Goal: Task Accomplishment & Management: Use online tool/utility

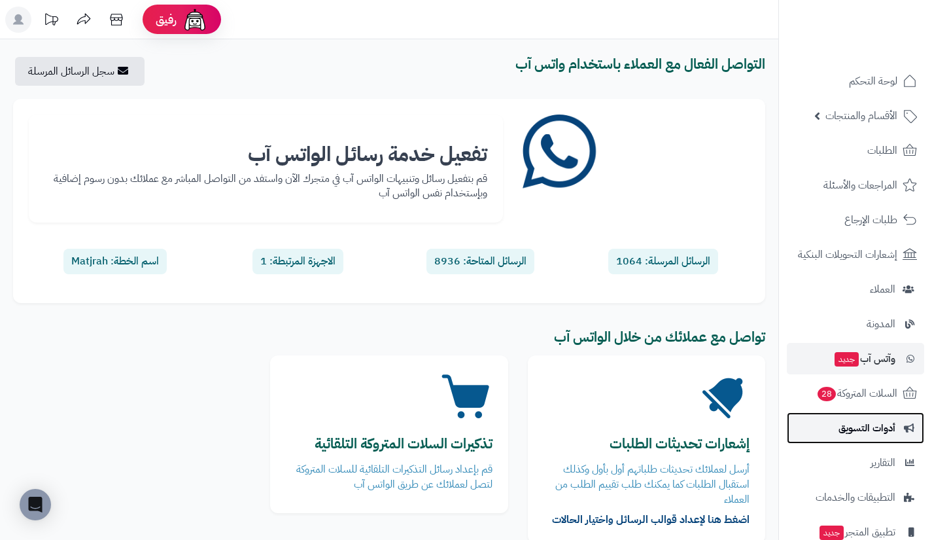
click at [840, 426] on span "أدوات التسويق" at bounding box center [867, 428] width 57 height 18
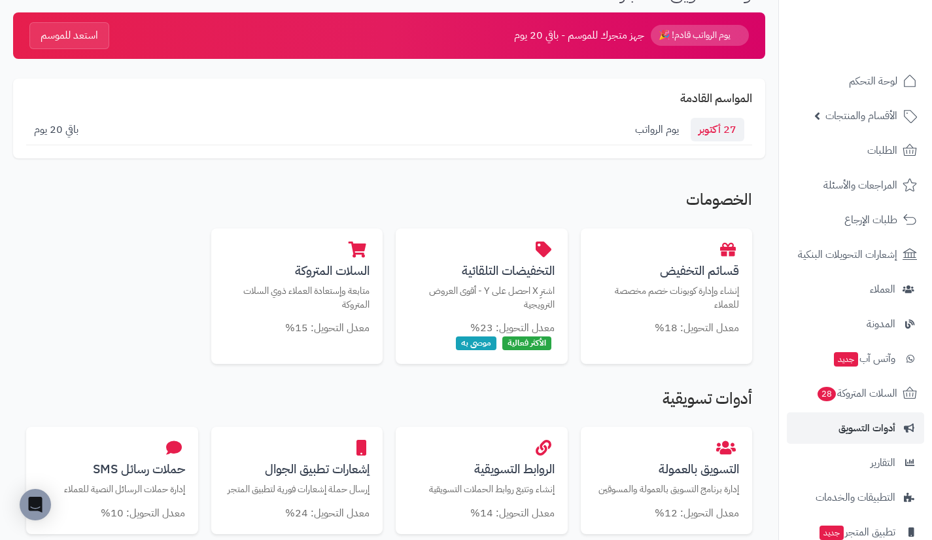
scroll to position [111, 0]
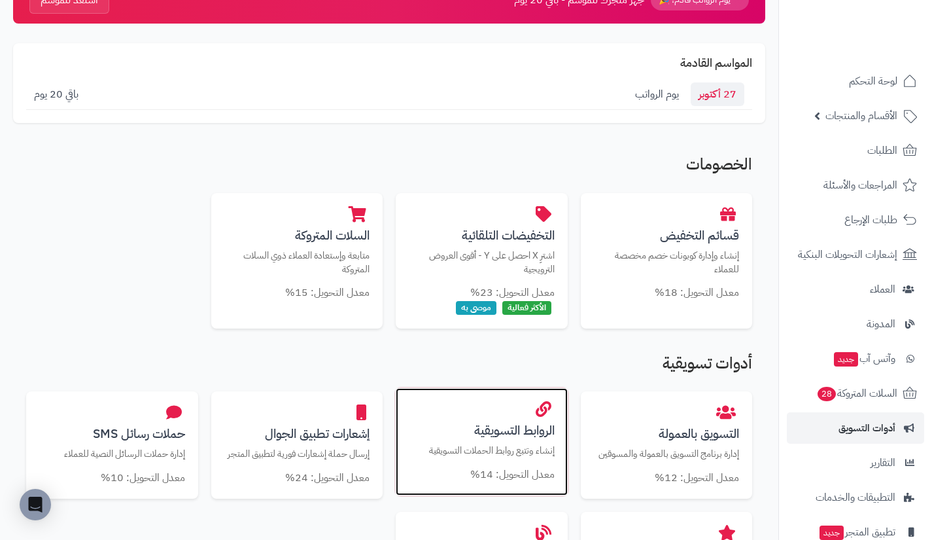
click at [510, 411] on div "الروابط التسويقية إنشاء وتتبع روابط الحملات التسويقية معدل التحويل: 14%" at bounding box center [482, 441] width 172 height 107
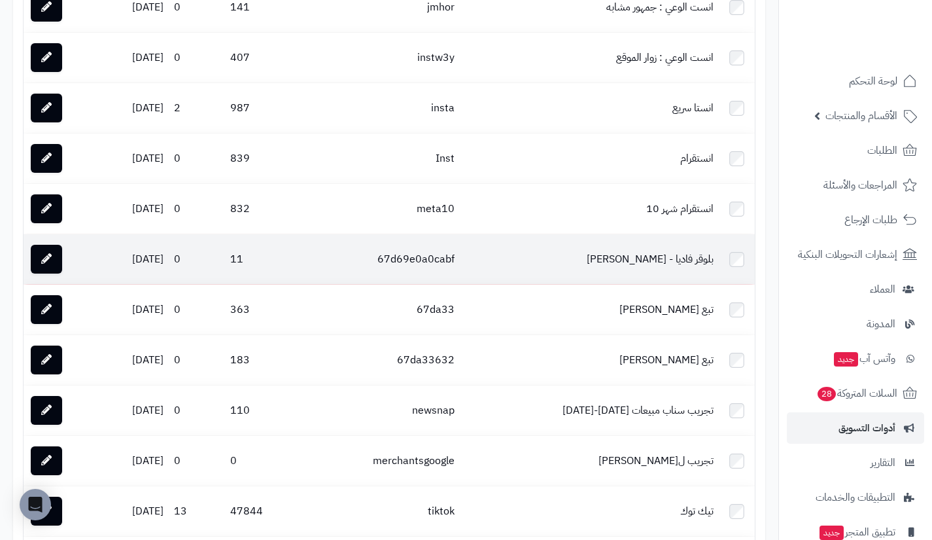
scroll to position [902, 0]
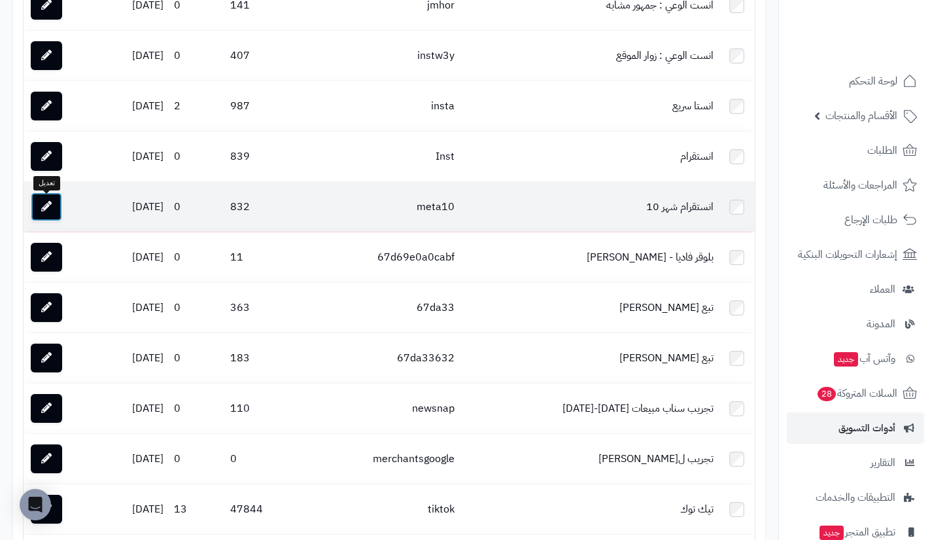
click at [62, 209] on link at bounding box center [46, 206] width 31 height 29
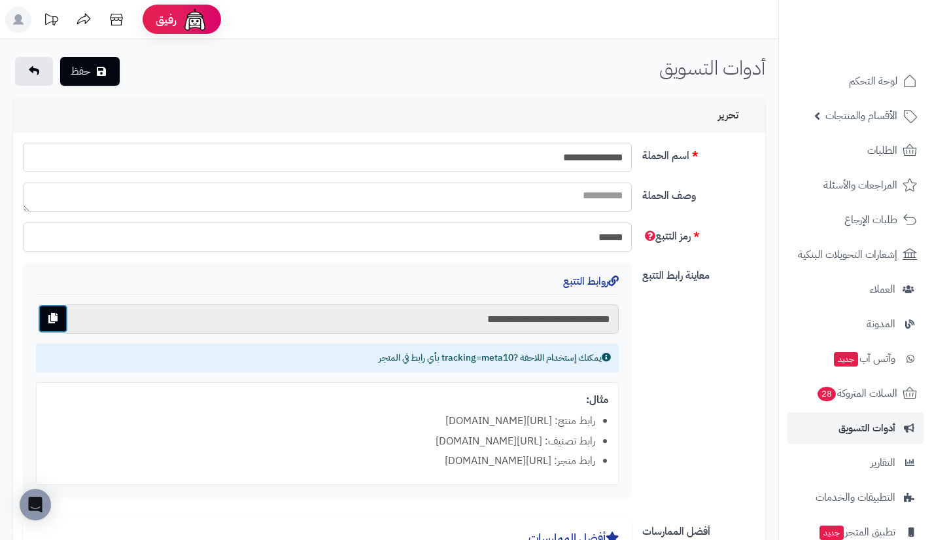
click at [55, 313] on icon "button" at bounding box center [52, 318] width 9 height 10
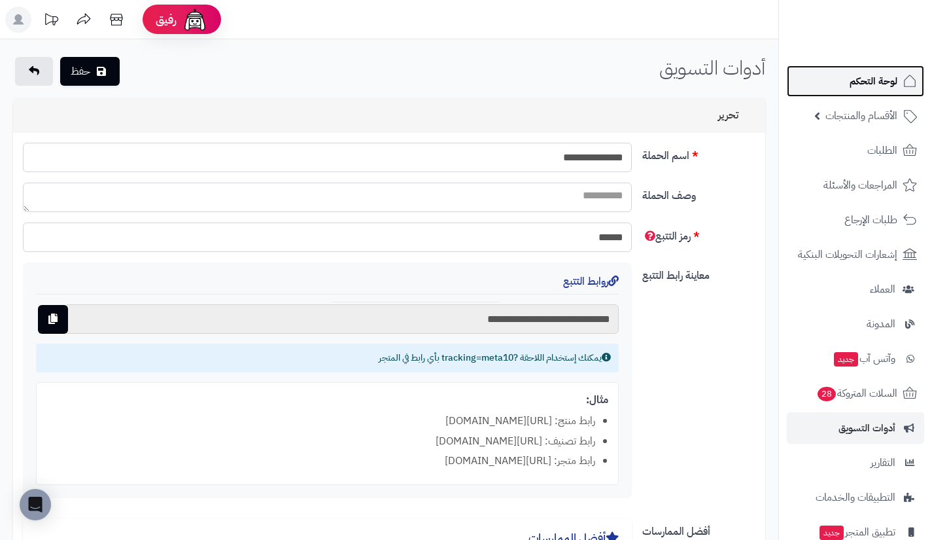
click at [838, 90] on link "لوحة التحكم" at bounding box center [855, 80] width 137 height 31
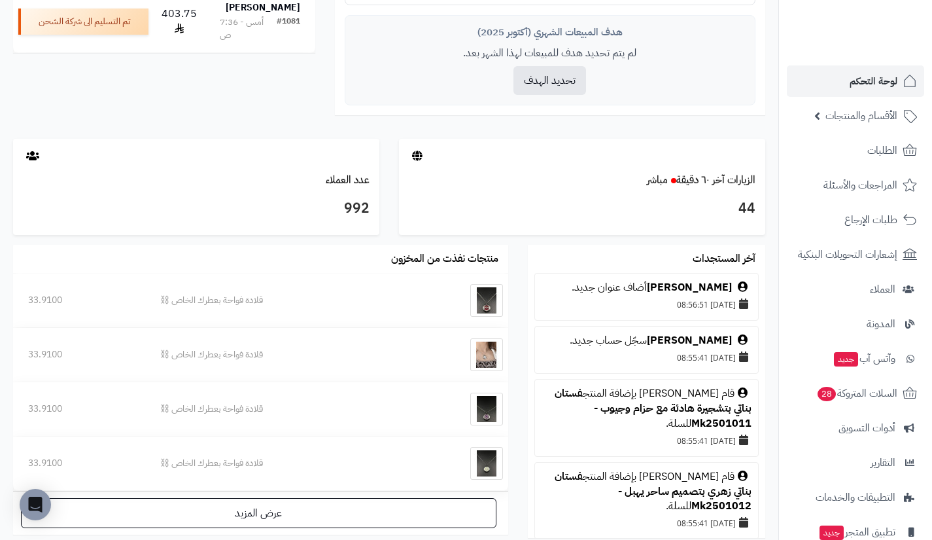
scroll to position [558, 0]
click at [726, 177] on link "الزيارات آخر ٦٠ دقيقة مباشر" at bounding box center [701, 179] width 109 height 16
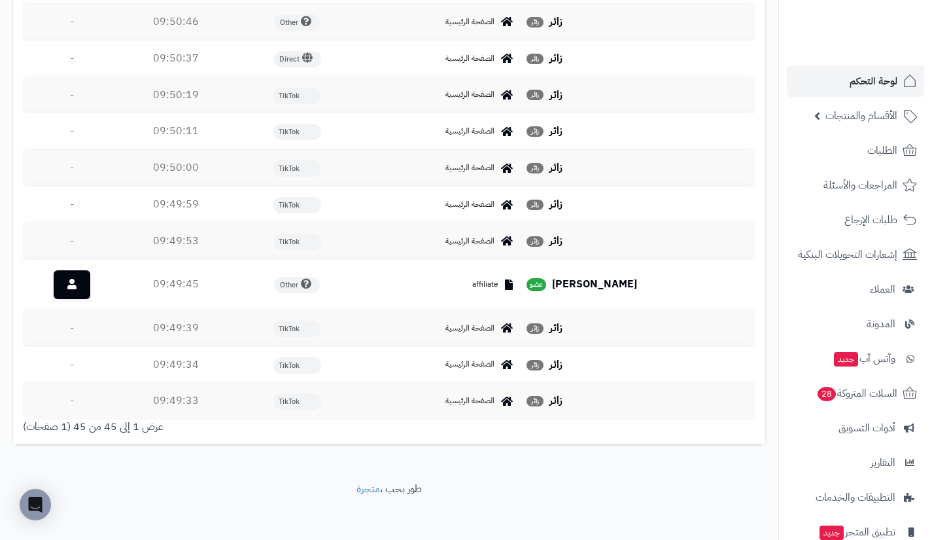
scroll to position [1794, 0]
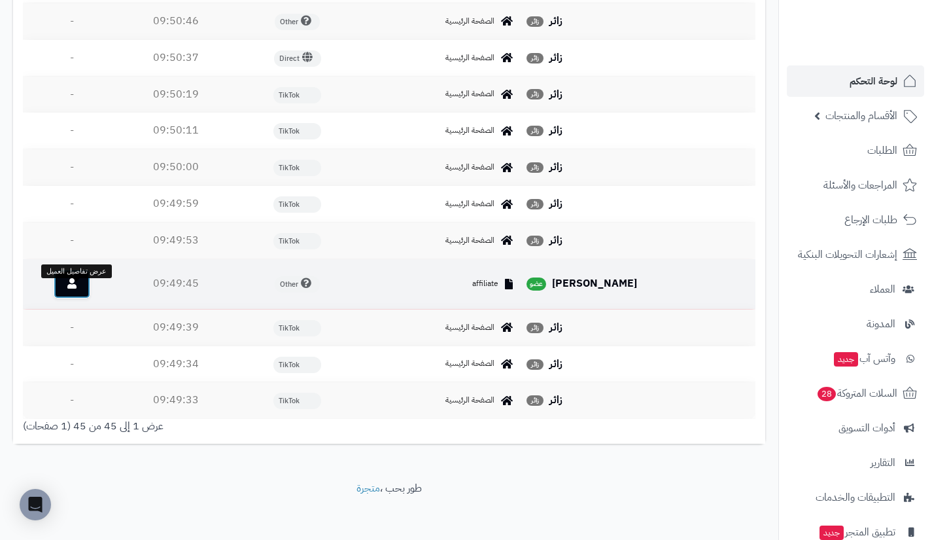
click at [90, 292] on link at bounding box center [72, 284] width 37 height 29
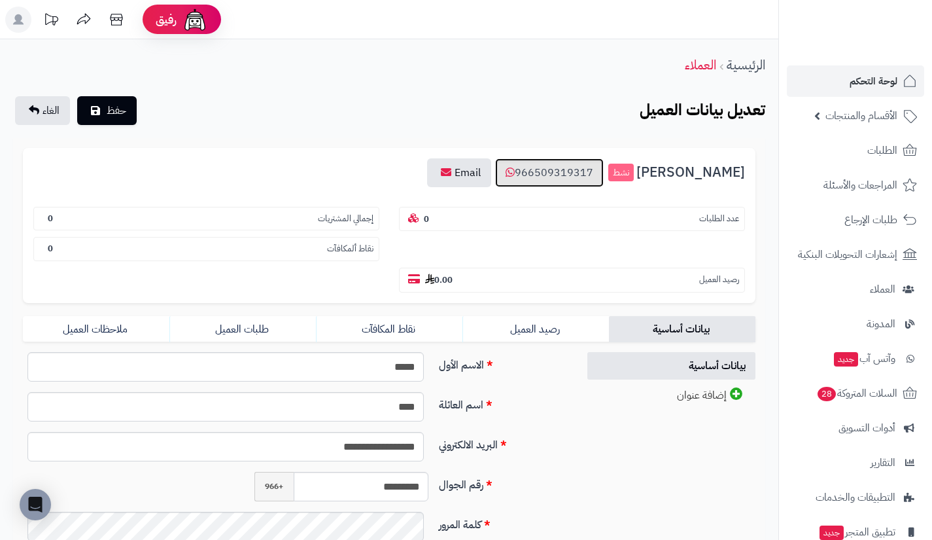
click at [604, 171] on link "966509319317" at bounding box center [549, 172] width 109 height 29
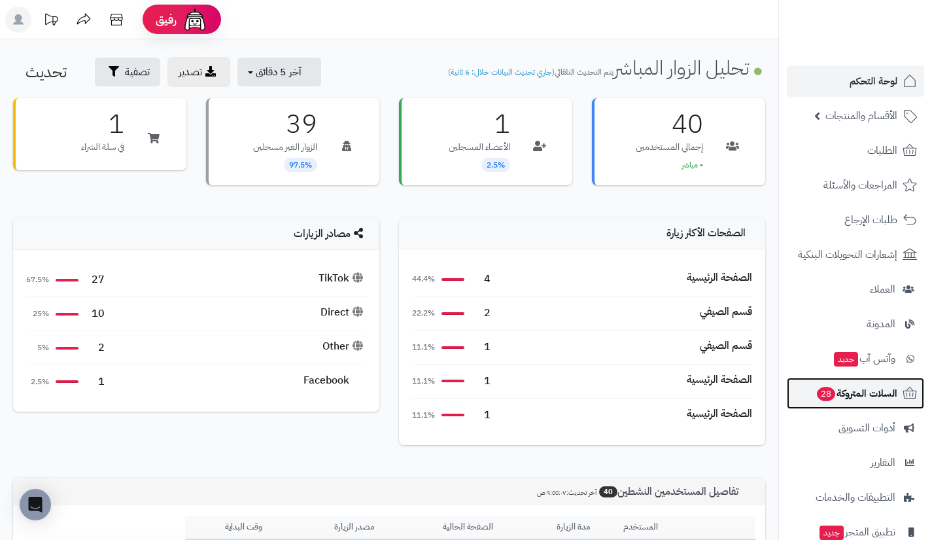
click at [826, 399] on span "28" at bounding box center [826, 394] width 18 height 14
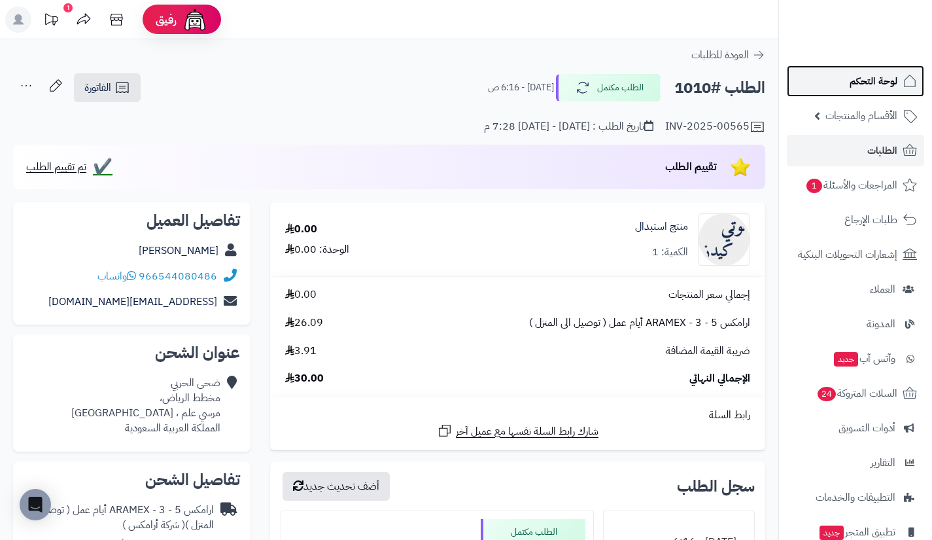
drag, startPoint x: 0, startPoint y: 0, endPoint x: 874, endPoint y: 91, distance: 878.9
click at [874, 91] on link "لوحة التحكم" at bounding box center [855, 80] width 137 height 31
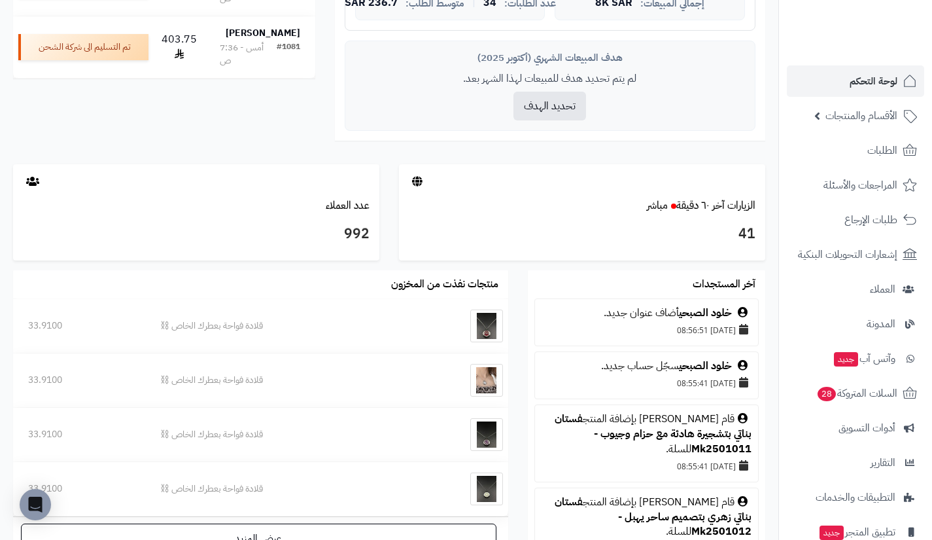
scroll to position [533, 0]
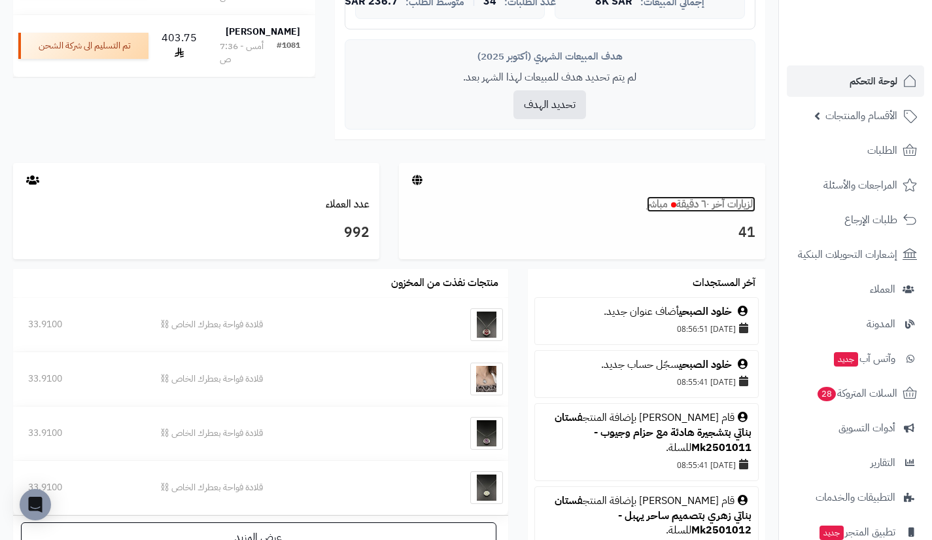
click at [712, 204] on link "الزيارات آخر ٦٠ دقيقة مباشر" at bounding box center [701, 204] width 109 height 16
